Goal: Task Accomplishment & Management: Use online tool/utility

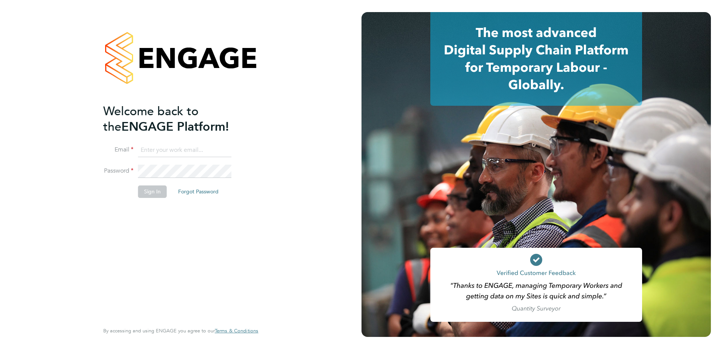
type input "Jamie.Bayliss@cpplc.com"
click at [156, 195] on button "Sign In" at bounding box center [152, 192] width 29 height 12
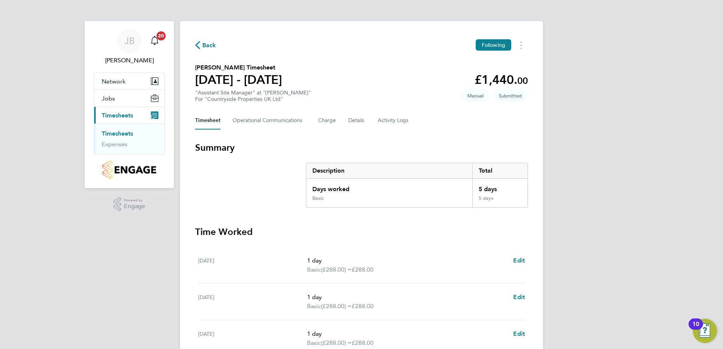
drag, startPoint x: 130, startPoint y: 134, endPoint x: 126, endPoint y: 124, distance: 11.0
click at [130, 135] on link "Timesheets" at bounding box center [117, 133] width 31 height 7
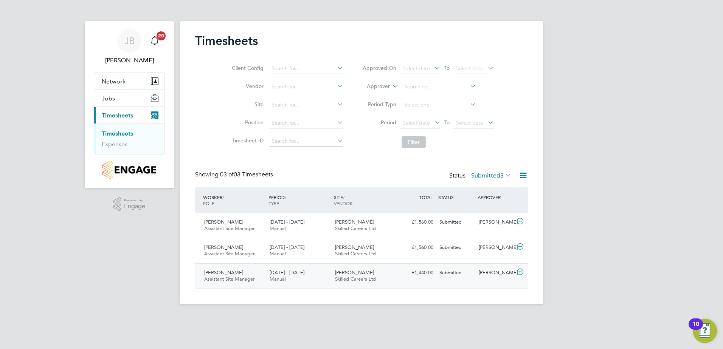
click at [290, 276] on span "[DATE] - [DATE]" at bounding box center [287, 273] width 35 height 6
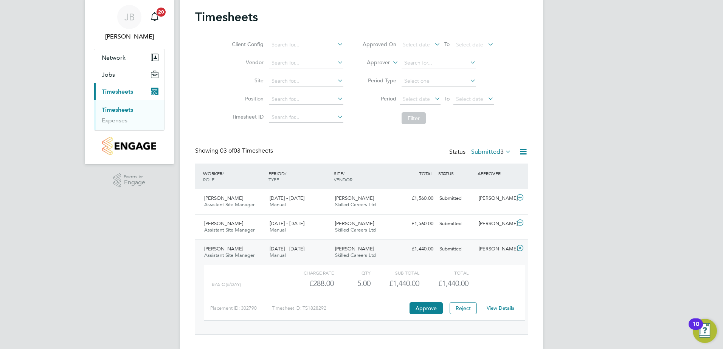
scroll to position [37, 0]
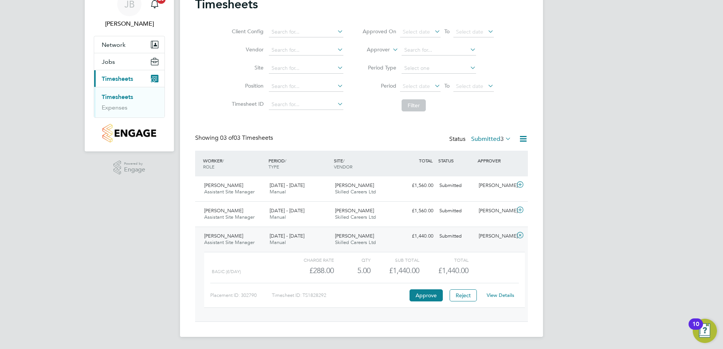
drag, startPoint x: 503, startPoint y: 299, endPoint x: 500, endPoint y: 295, distance: 5.1
click at [503, 299] on div "View Details" at bounding box center [500, 296] width 37 height 12
click at [504, 295] on link "View Details" at bounding box center [501, 295] width 28 height 6
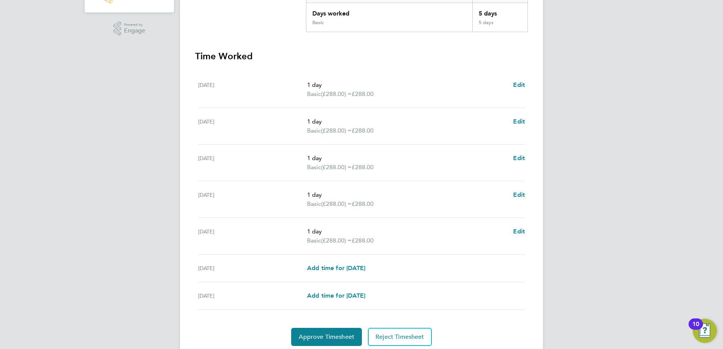
scroll to position [189, 0]
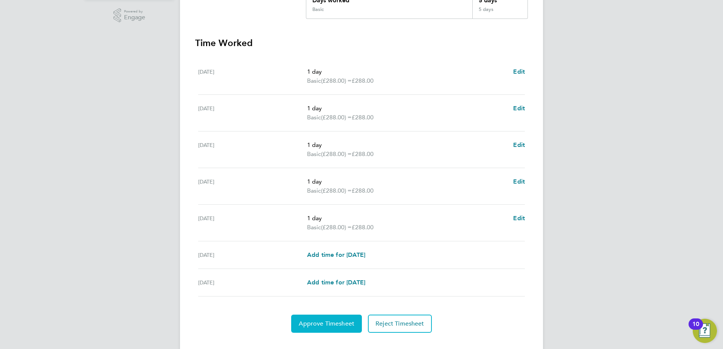
drag, startPoint x: 335, startPoint y: 320, endPoint x: 340, endPoint y: 317, distance: 6.0
click at [336, 320] on span "Approve Timesheet" at bounding box center [327, 324] width 56 height 8
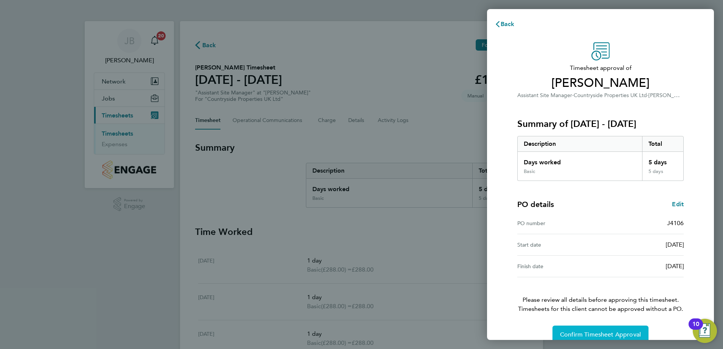
click at [596, 334] on span "Confirm Timesheet Approval" at bounding box center [600, 335] width 81 height 8
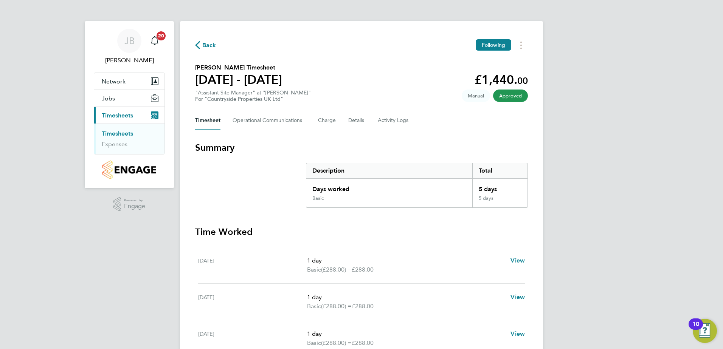
click at [129, 133] on link "Timesheets" at bounding box center [117, 133] width 31 height 7
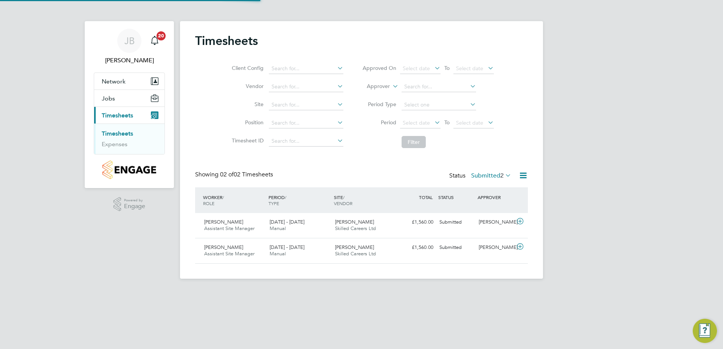
scroll to position [19, 66]
click at [310, 255] on div "22 - 28 Sep 2025 Manual" at bounding box center [299, 251] width 65 height 19
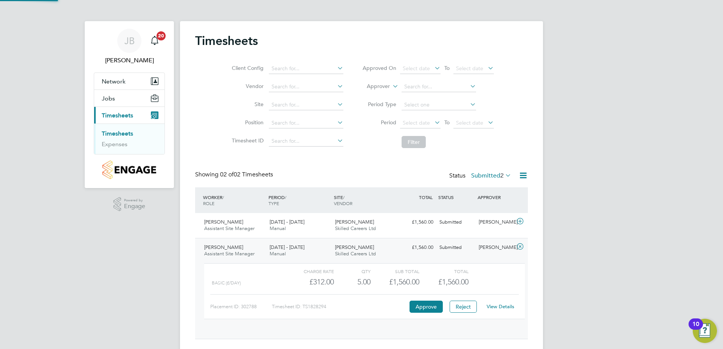
scroll to position [13, 74]
click at [494, 305] on link "View Details" at bounding box center [501, 307] width 28 height 6
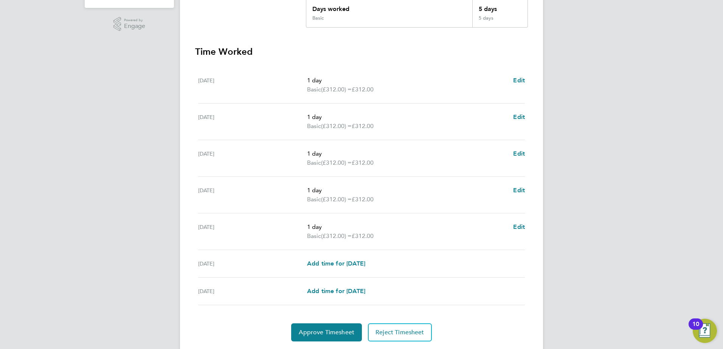
scroll to position [203, 0]
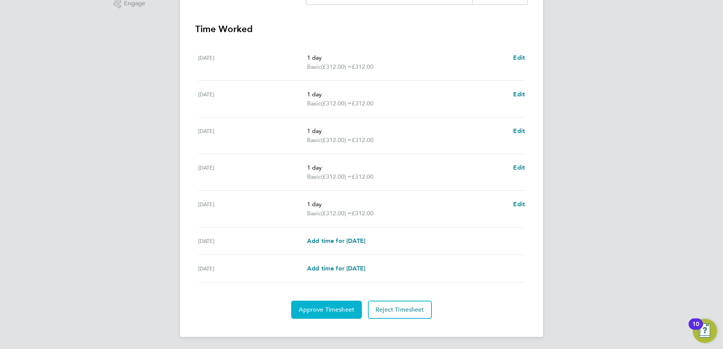
click at [333, 313] on span "Approve Timesheet" at bounding box center [327, 310] width 56 height 8
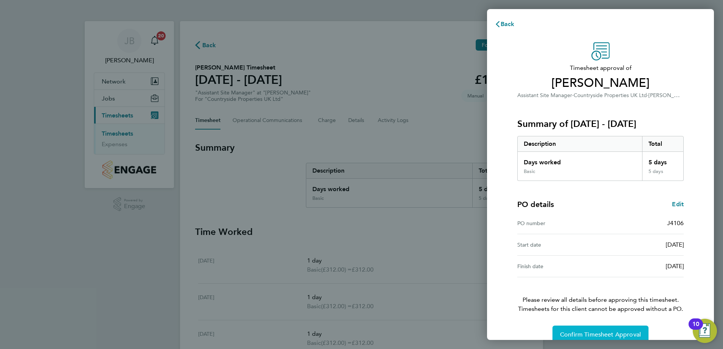
click at [579, 330] on button "Confirm Timesheet Approval" at bounding box center [600, 335] width 96 height 18
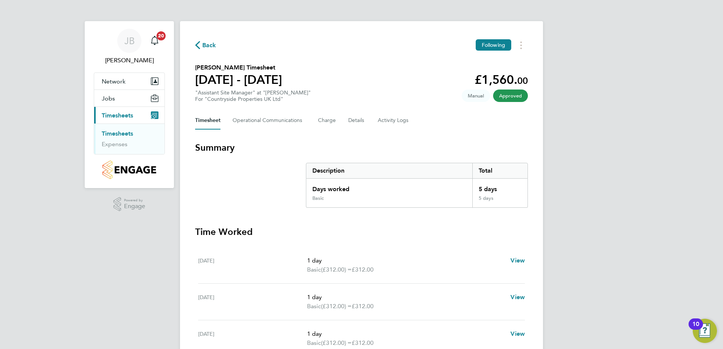
click at [116, 133] on link "Timesheets" at bounding box center [117, 133] width 31 height 7
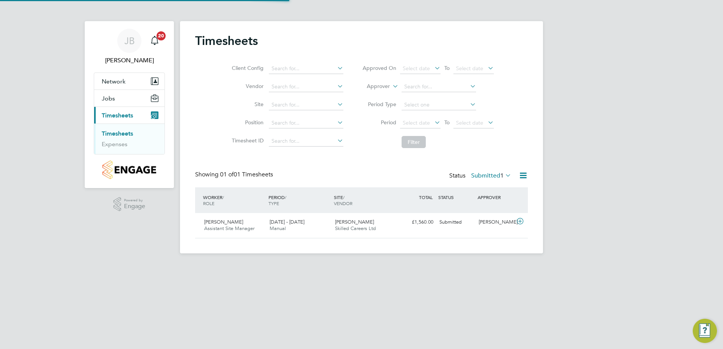
scroll to position [19, 66]
drag, startPoint x: 233, startPoint y: 225, endPoint x: 231, endPoint y: 220, distance: 5.8
click at [234, 225] on div "Adam Mcphee Assistant Site Manager 15 - 21 Sep 2025" at bounding box center [233, 225] width 65 height 19
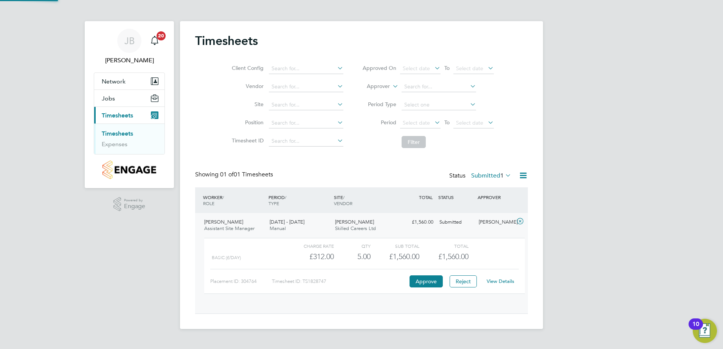
scroll to position [13, 74]
click at [502, 282] on link "View Details" at bounding box center [501, 281] width 28 height 6
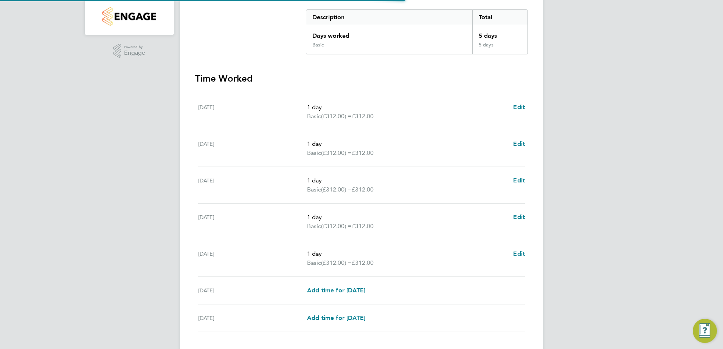
scroll to position [189, 0]
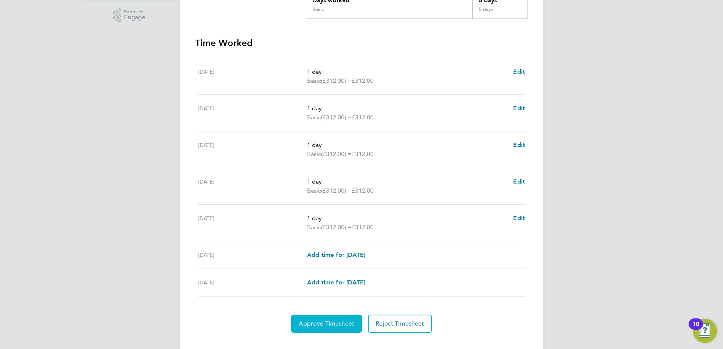
drag, startPoint x: 310, startPoint y: 322, endPoint x: 315, endPoint y: 321, distance: 5.0
click at [313, 322] on span "Approve Timesheet" at bounding box center [327, 324] width 56 height 8
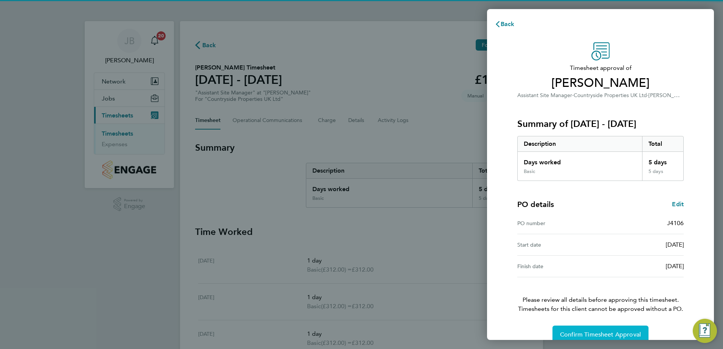
click at [577, 332] on span "Confirm Timesheet Approval" at bounding box center [600, 335] width 81 height 8
